Goal: Manage account settings

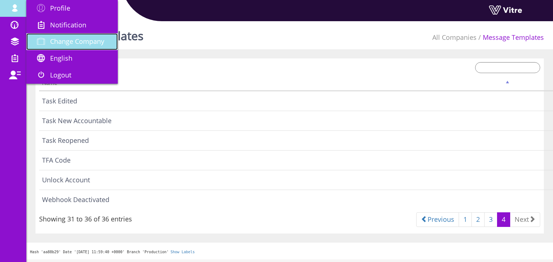
click at [102, 45] on span "Change Company" at bounding box center [77, 41] width 54 height 9
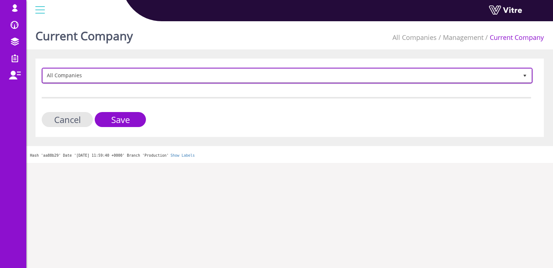
click at [83, 77] on span "All Companies" at bounding box center [281, 75] width 476 height 13
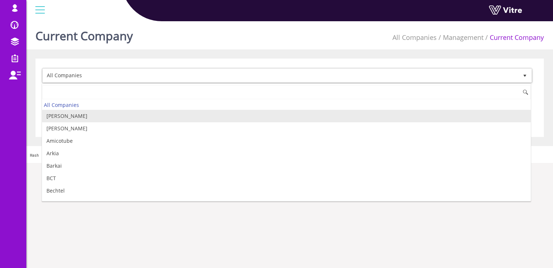
click at [61, 117] on li "[PERSON_NAME]" at bounding box center [286, 116] width 489 height 12
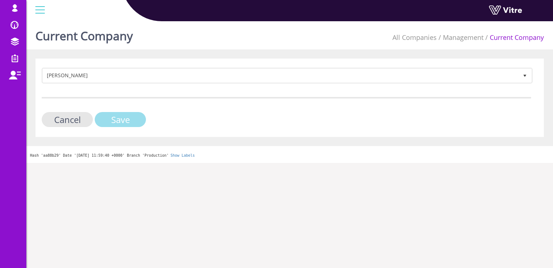
drag, startPoint x: 133, startPoint y: 118, endPoint x: 139, endPoint y: 119, distance: 5.5
click at [133, 119] on input "Save" at bounding box center [120, 119] width 51 height 15
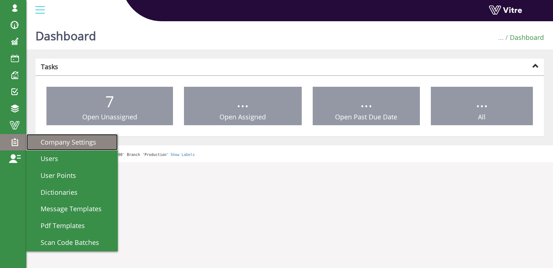
click at [68, 141] on span "Company Settings" at bounding box center [64, 142] width 64 height 9
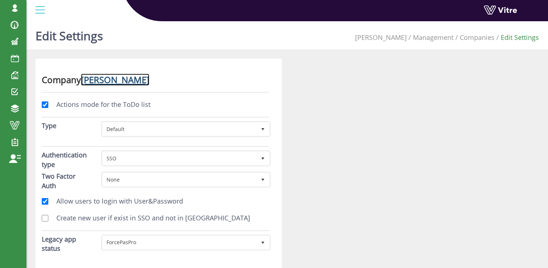
click at [105, 81] on link "Adama" at bounding box center [115, 80] width 68 height 12
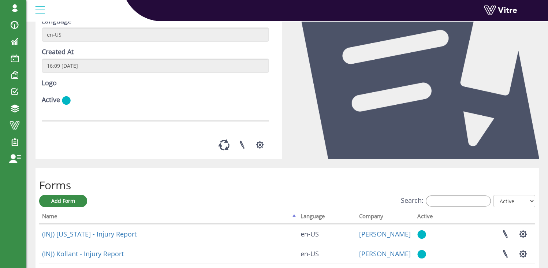
scroll to position [104, 0]
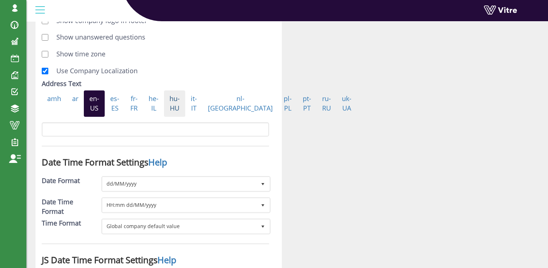
scroll to position [1123, 0]
